Goal: Transaction & Acquisition: Purchase product/service

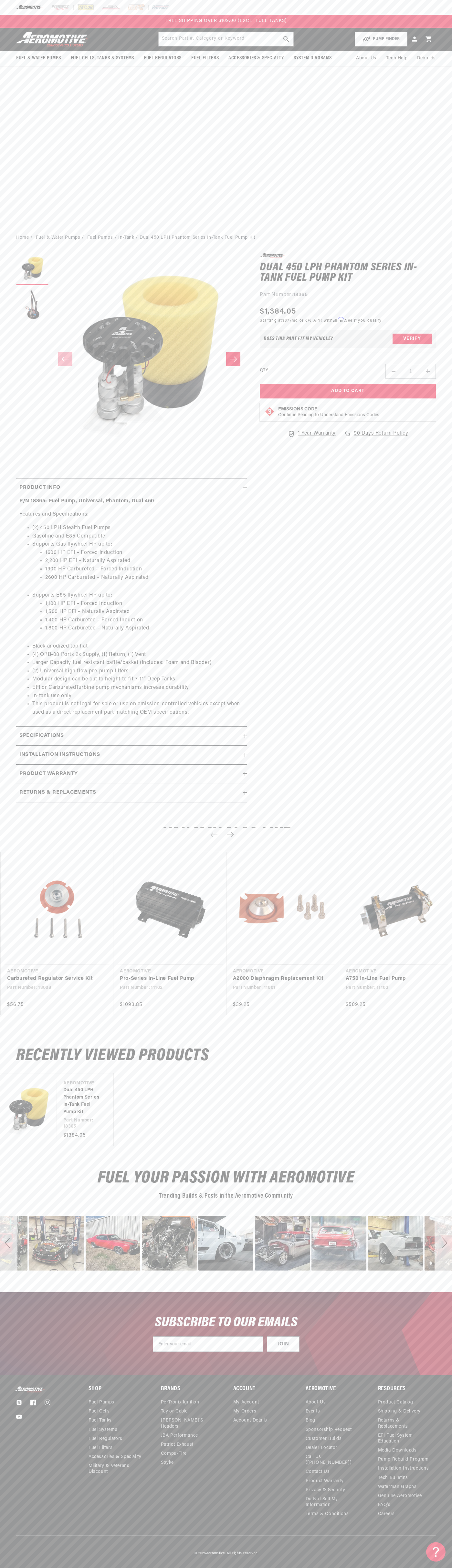
click at [274, 9] on div at bounding box center [226, 7] width 452 height 15
click at [436, 1563] on html "Skip to content Your cart Your cart is empty Loading... You may also like Subto…" at bounding box center [226, 784] width 452 height 1568
click at [113, 1563] on html "Skip to content Your cart Your cart is empty Loading... You may also like Subto…" at bounding box center [226, 784] width 452 height 1568
click at [0, 0] on div "POPUP Form" at bounding box center [0, 0] width 0 height 0
